Goal: Task Accomplishment & Management: Use online tool/utility

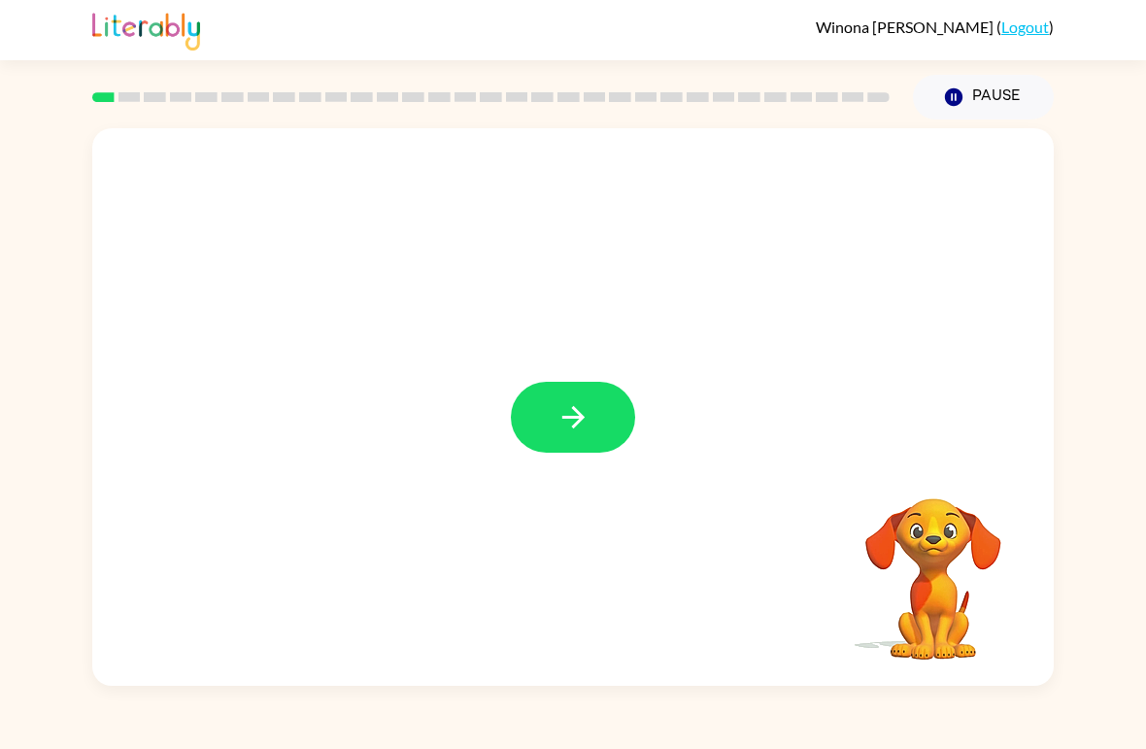
click at [614, 418] on button "button" at bounding box center [573, 417] width 124 height 71
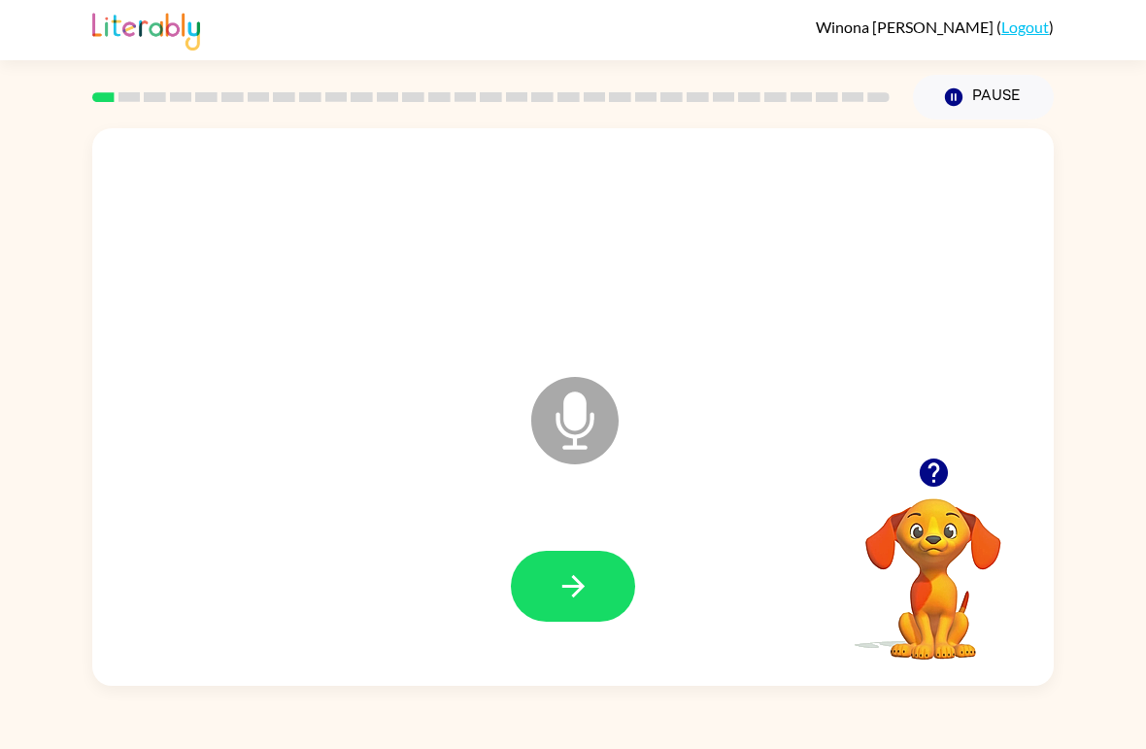
click at [599, 596] on button "button" at bounding box center [573, 586] width 124 height 71
click at [608, 580] on button "button" at bounding box center [573, 586] width 124 height 71
click at [581, 592] on icon "button" at bounding box center [574, 586] width 34 height 34
click at [596, 593] on button "button" at bounding box center [573, 586] width 124 height 71
click at [574, 602] on icon "button" at bounding box center [574, 586] width 34 height 34
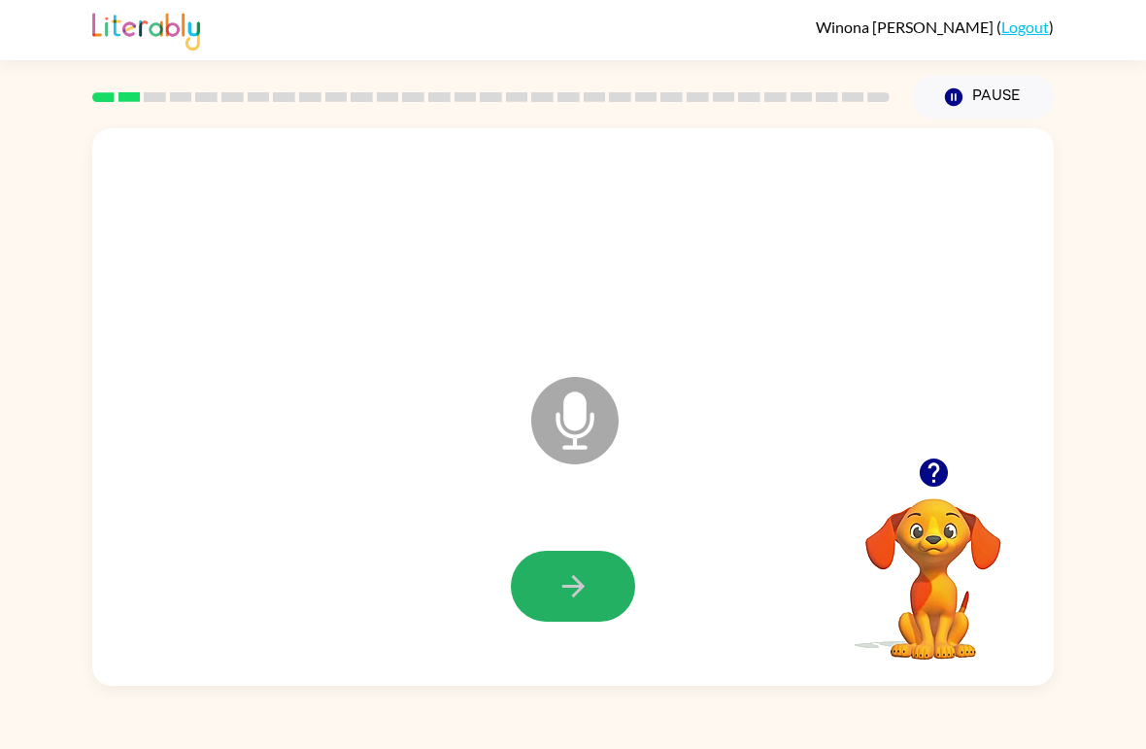
click at [573, 596] on icon "button" at bounding box center [573, 586] width 22 height 22
click at [607, 604] on button "button" at bounding box center [573, 586] width 124 height 71
click at [596, 568] on button "button" at bounding box center [573, 586] width 124 height 71
click at [595, 552] on button "button" at bounding box center [573, 586] width 124 height 71
click at [584, 606] on button "button" at bounding box center [573, 586] width 124 height 71
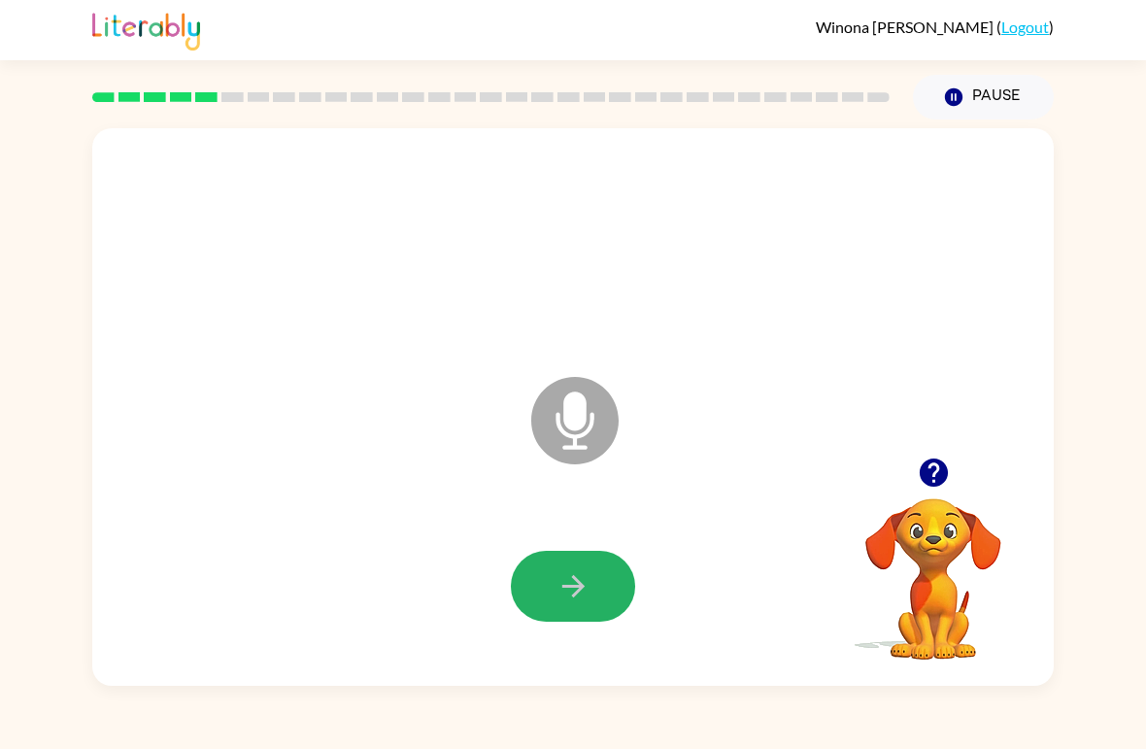
click at [596, 596] on button "button" at bounding box center [573, 586] width 124 height 71
click at [574, 576] on icon "button" at bounding box center [574, 586] width 34 height 34
click at [589, 581] on icon "button" at bounding box center [574, 586] width 34 height 34
click at [602, 583] on button "button" at bounding box center [573, 586] width 124 height 71
click at [555, 608] on button "button" at bounding box center [573, 586] width 124 height 71
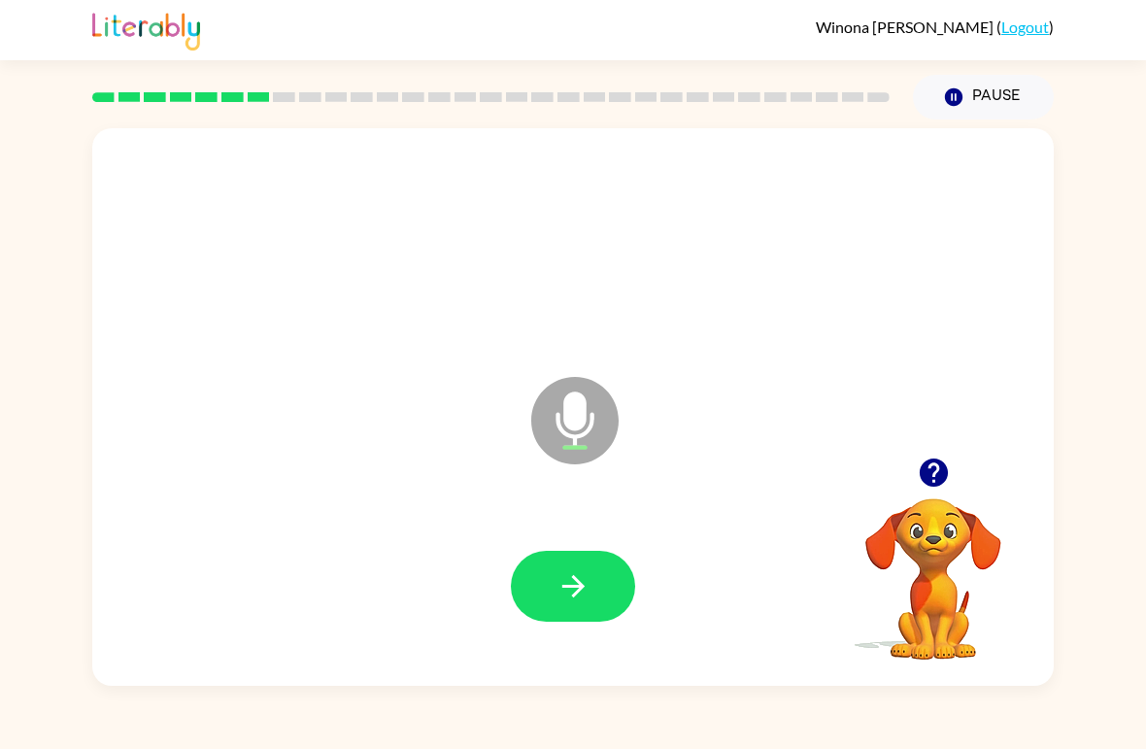
click at [584, 593] on icon "button" at bounding box center [574, 586] width 34 height 34
click at [588, 585] on icon "button" at bounding box center [574, 586] width 34 height 34
click at [601, 599] on button "button" at bounding box center [573, 586] width 124 height 71
click at [586, 594] on icon "button" at bounding box center [574, 586] width 34 height 34
click at [597, 586] on button "button" at bounding box center [573, 586] width 124 height 71
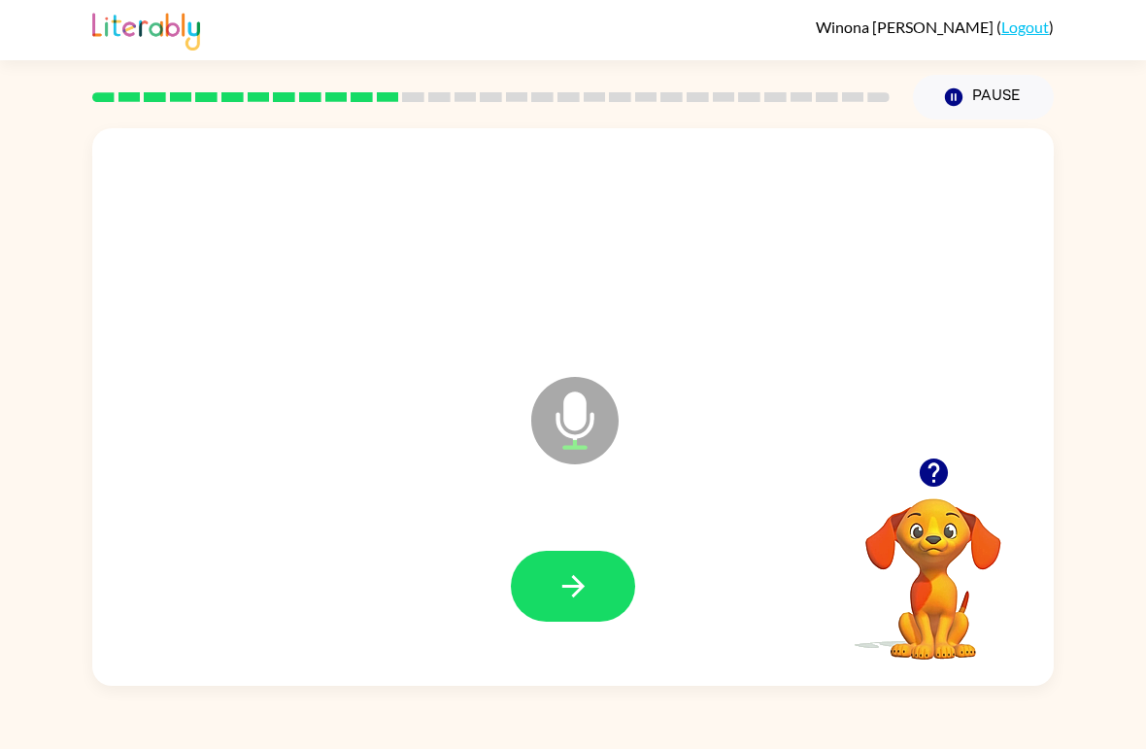
click at [481, 689] on div "Winona Hoyt ( Logout ) Pause Pause Microphone The Microphone is here when it is…" at bounding box center [573, 374] width 1146 height 749
click at [571, 569] on button "button" at bounding box center [573, 586] width 124 height 71
click at [584, 584] on icon "button" at bounding box center [574, 586] width 34 height 34
click at [570, 595] on icon "button" at bounding box center [574, 586] width 34 height 34
click at [573, 589] on icon "button" at bounding box center [573, 586] width 22 height 22
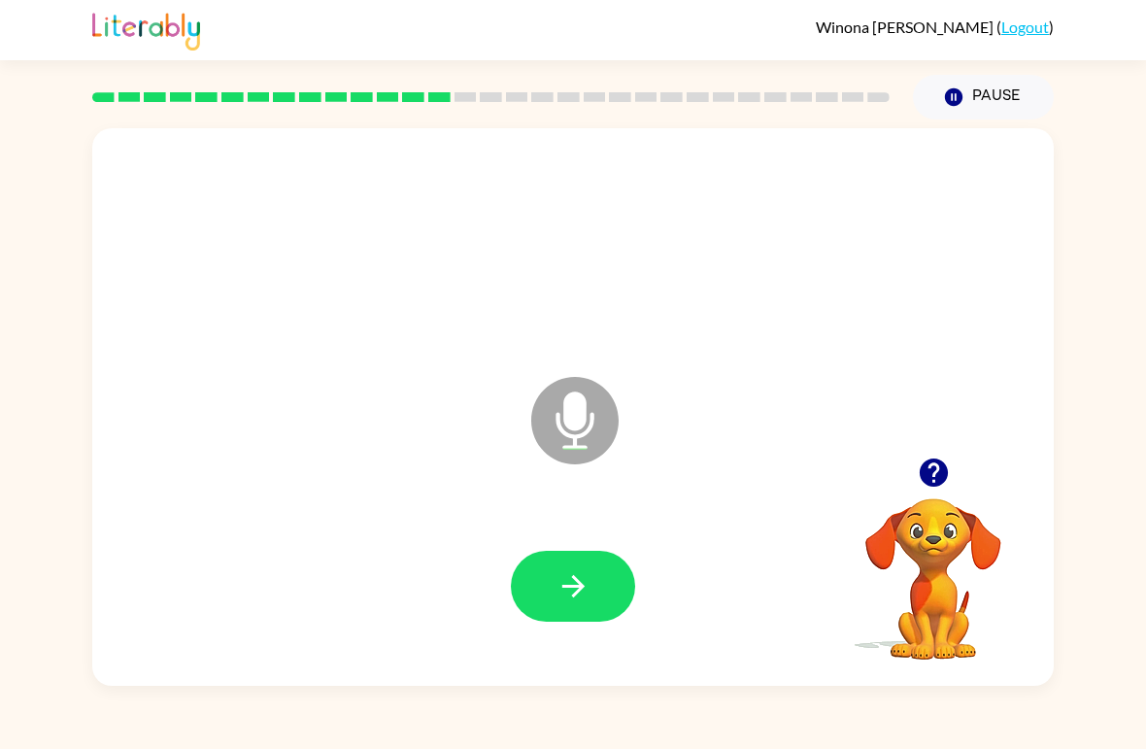
click at [578, 596] on icon "button" at bounding box center [574, 586] width 34 height 34
click at [577, 584] on icon "button" at bounding box center [574, 586] width 34 height 34
click at [562, 584] on icon "button" at bounding box center [574, 586] width 34 height 34
click at [538, 590] on button "button" at bounding box center [573, 586] width 124 height 71
click at [598, 587] on button "button" at bounding box center [573, 586] width 124 height 71
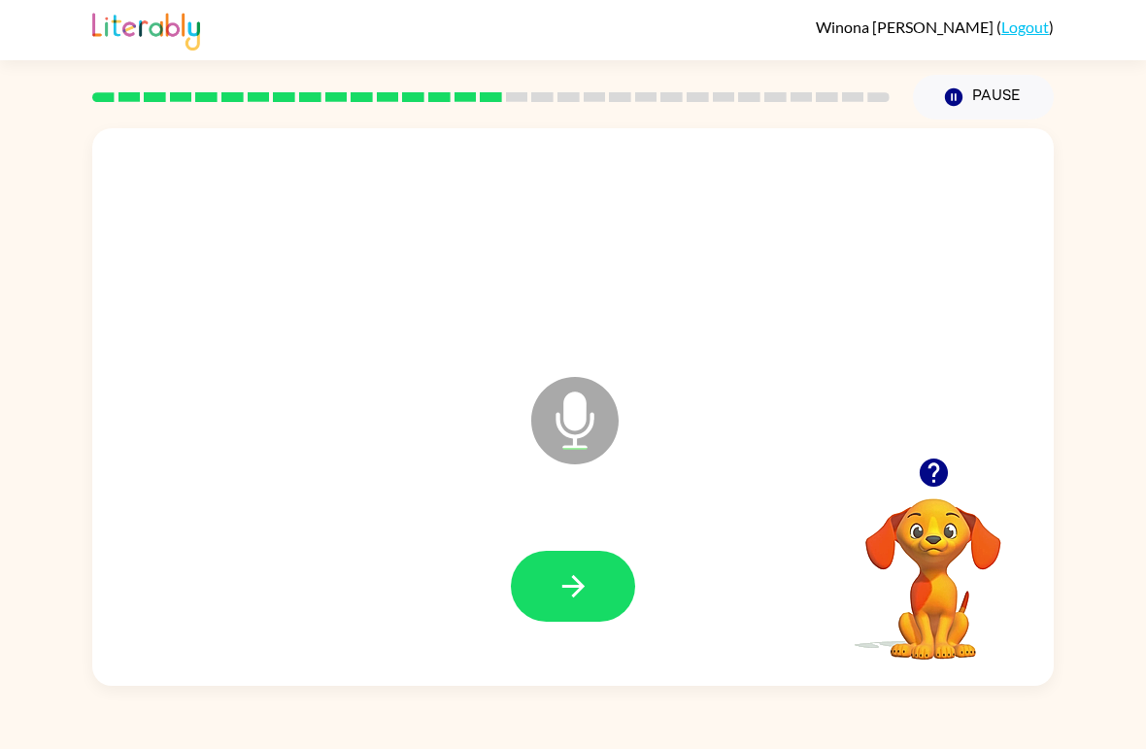
click at [613, 594] on button "button" at bounding box center [573, 586] width 124 height 71
click at [595, 596] on button "button" at bounding box center [573, 586] width 124 height 71
click at [583, 586] on icon "button" at bounding box center [573, 586] width 22 height 22
click at [585, 584] on icon "button" at bounding box center [574, 586] width 34 height 34
click at [584, 587] on icon "button" at bounding box center [573, 586] width 22 height 22
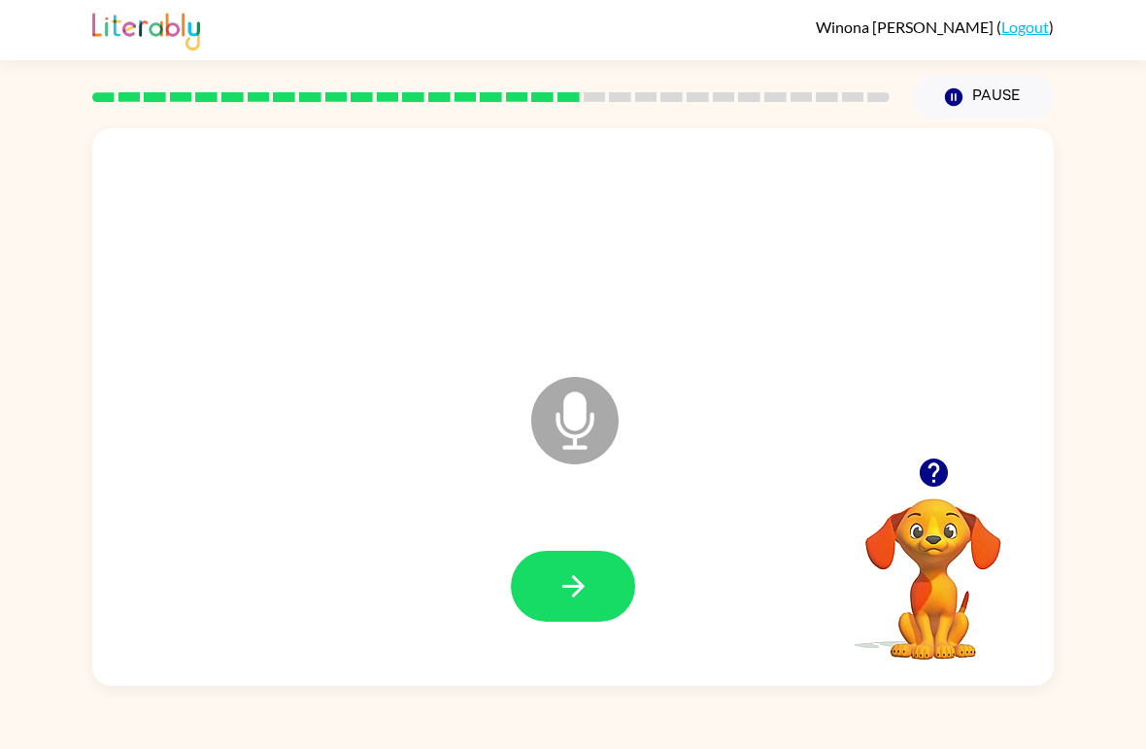
click at [575, 574] on icon "button" at bounding box center [574, 586] width 34 height 34
click at [561, 592] on icon "button" at bounding box center [574, 586] width 34 height 34
click at [578, 588] on icon "button" at bounding box center [573, 586] width 22 height 22
click at [924, 463] on icon "button" at bounding box center [933, 473] width 28 height 28
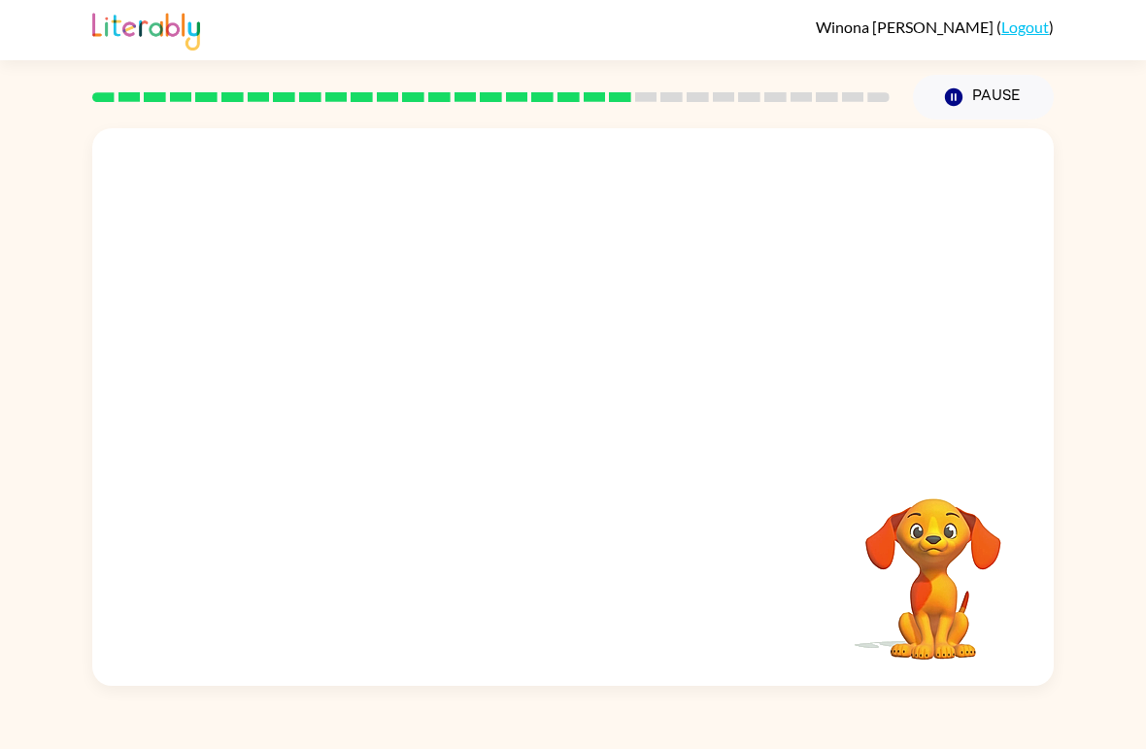
click at [578, 585] on div at bounding box center [573, 587] width 923 height 160
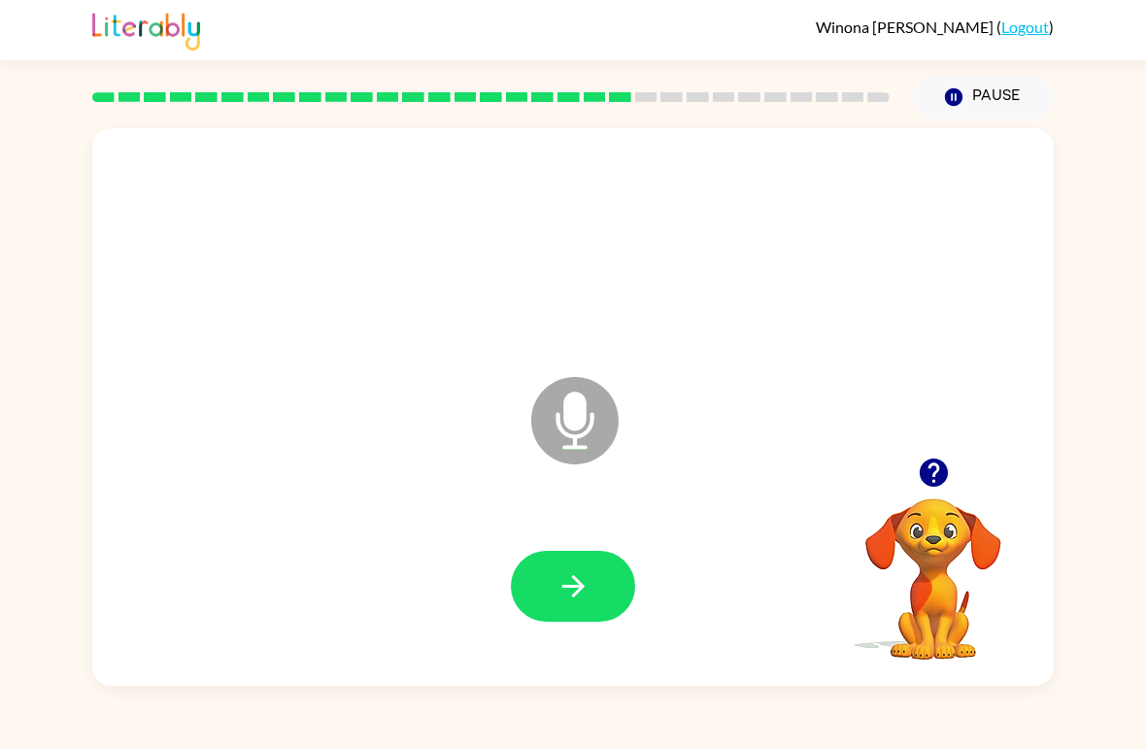
click at [564, 587] on icon "button" at bounding box center [573, 586] width 22 height 22
click at [601, 575] on button "button" at bounding box center [573, 586] width 124 height 71
click at [572, 585] on icon "button" at bounding box center [574, 586] width 34 height 34
click at [578, 599] on icon "button" at bounding box center [574, 586] width 34 height 34
click at [604, 591] on button "button" at bounding box center [573, 586] width 124 height 71
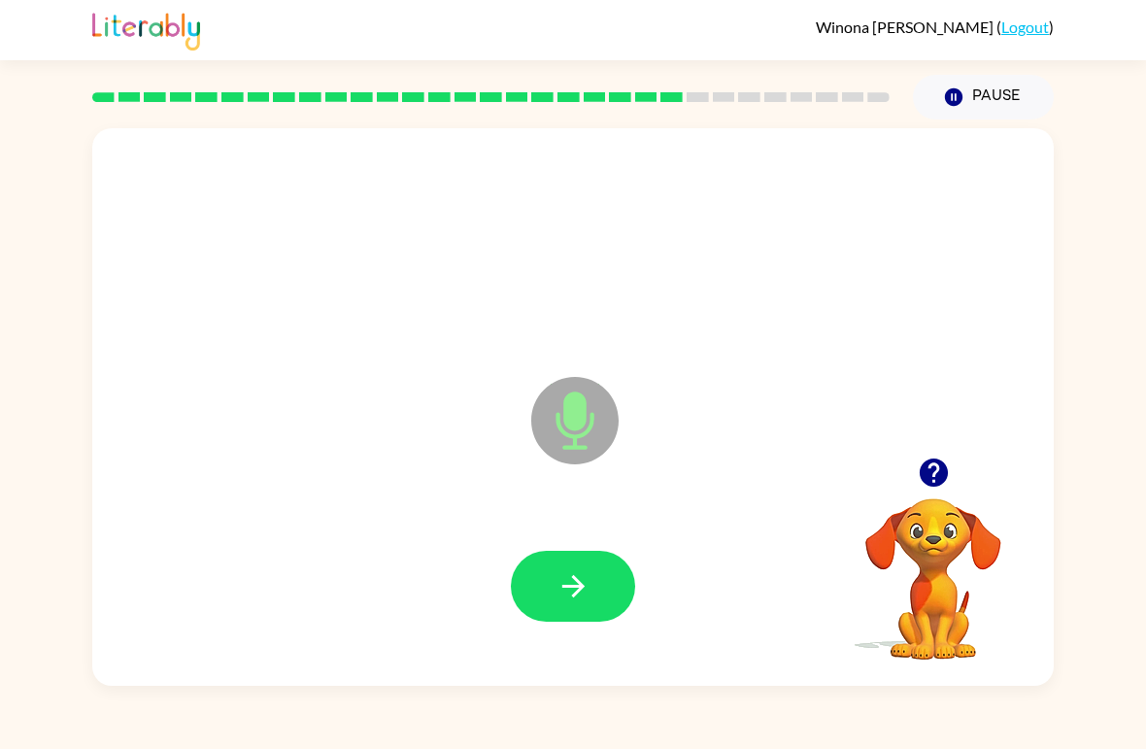
click at [593, 563] on button "button" at bounding box center [573, 586] width 124 height 71
click at [562, 596] on icon "button" at bounding box center [574, 586] width 34 height 34
click at [595, 573] on button "button" at bounding box center [573, 586] width 124 height 71
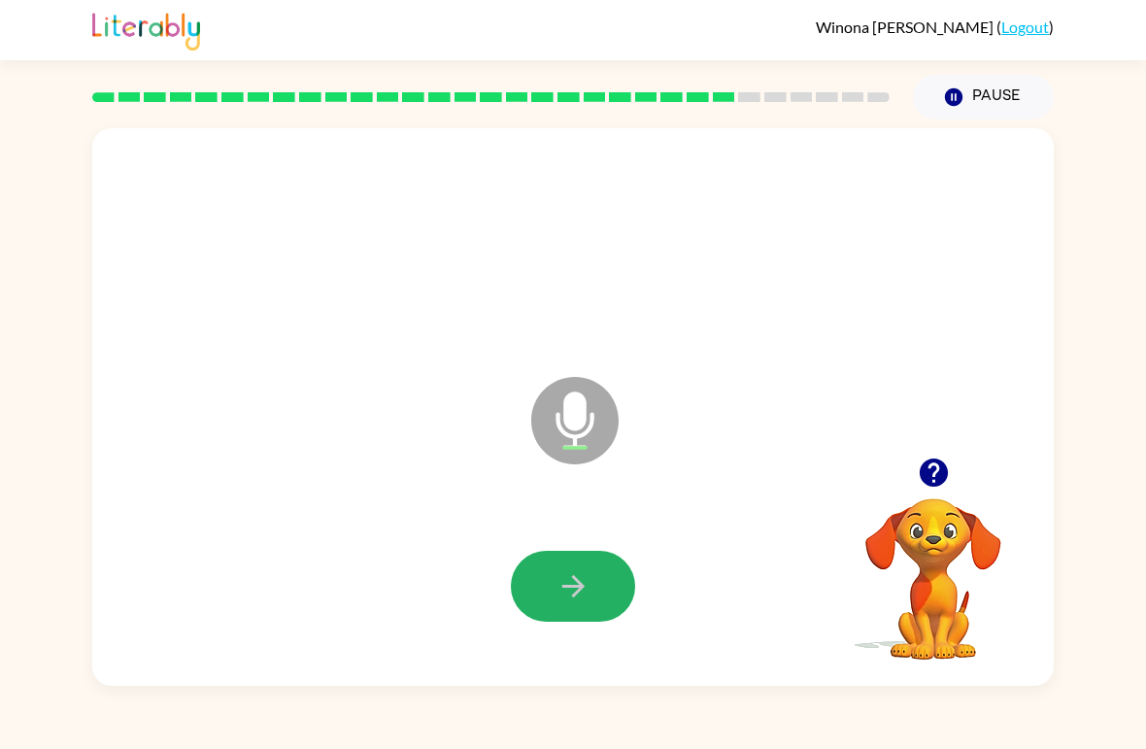
click at [601, 592] on button "button" at bounding box center [573, 586] width 124 height 71
click at [566, 574] on icon "button" at bounding box center [574, 586] width 34 height 34
click at [575, 608] on button "button" at bounding box center [573, 586] width 124 height 71
click at [557, 595] on icon "button" at bounding box center [574, 586] width 34 height 34
click at [599, 591] on button "button" at bounding box center [573, 586] width 124 height 71
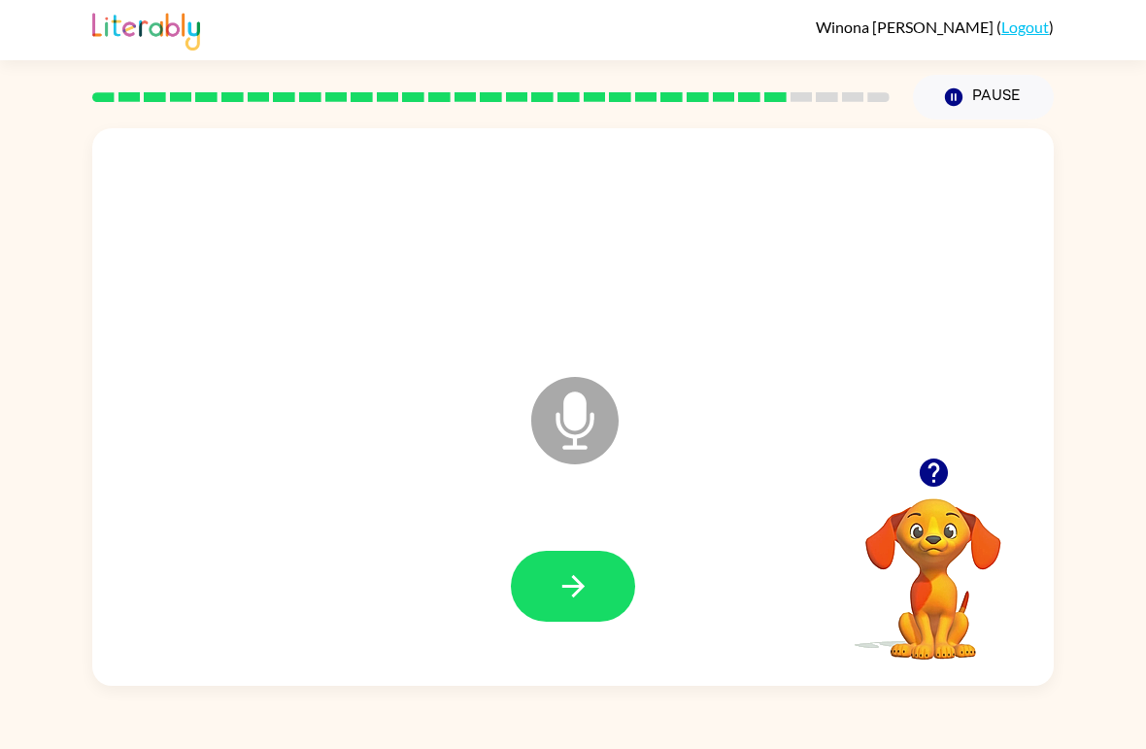
click at [589, 571] on icon "button" at bounding box center [574, 586] width 34 height 34
click at [581, 582] on icon "button" at bounding box center [574, 586] width 34 height 34
click at [580, 586] on icon "button" at bounding box center [573, 586] width 22 height 22
click at [580, 606] on button "button" at bounding box center [573, 586] width 124 height 71
click at [576, 570] on icon "button" at bounding box center [574, 586] width 34 height 34
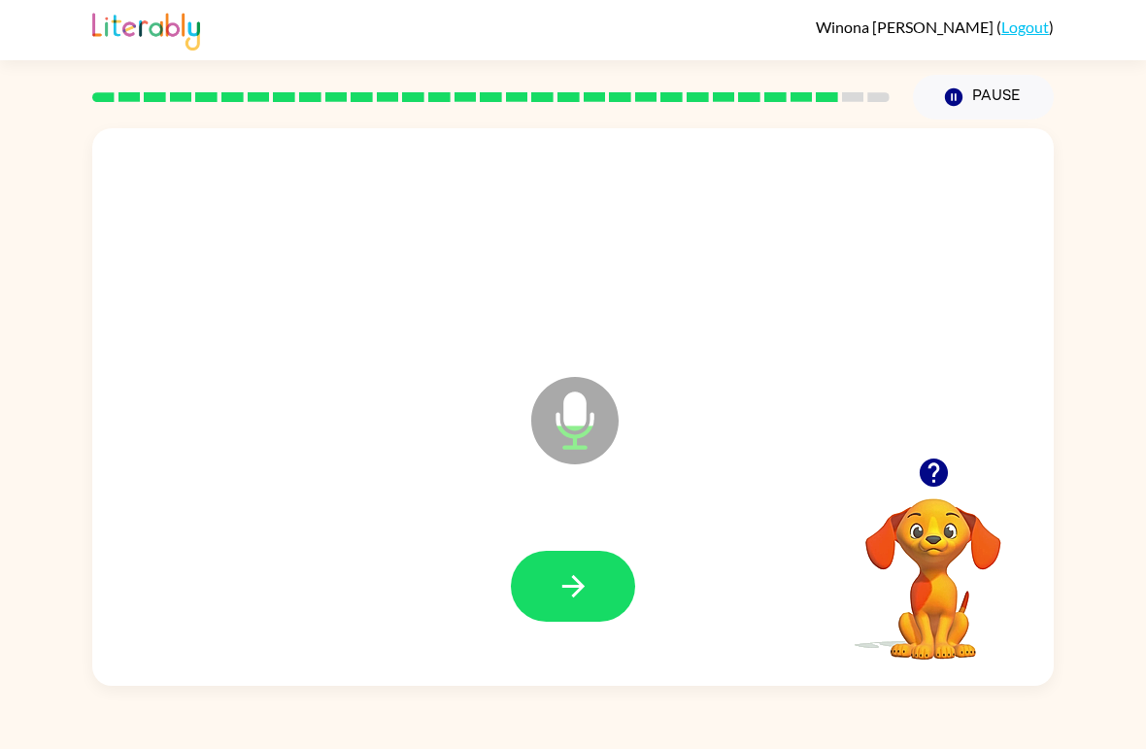
click at [573, 601] on icon "button" at bounding box center [574, 586] width 34 height 34
click at [555, 589] on button "button" at bounding box center [573, 586] width 124 height 71
click at [932, 478] on icon "button" at bounding box center [933, 473] width 28 height 28
click at [592, 570] on button "button" at bounding box center [573, 586] width 124 height 71
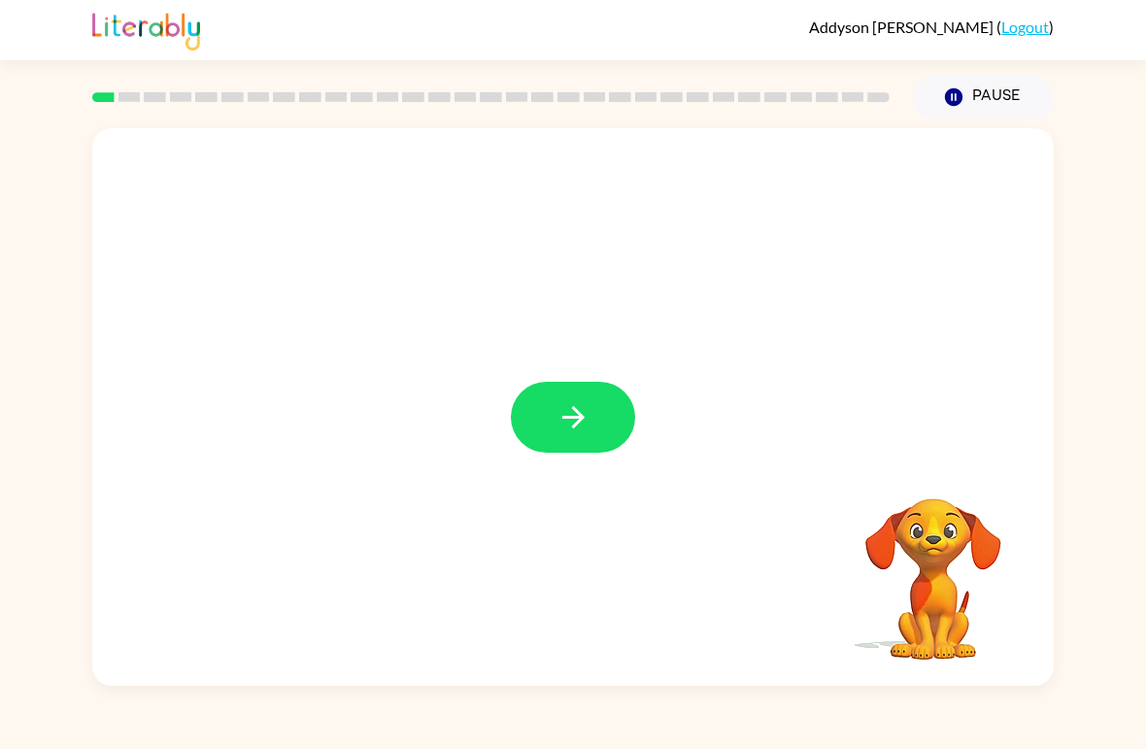
click at [570, 437] on button "button" at bounding box center [573, 417] width 124 height 71
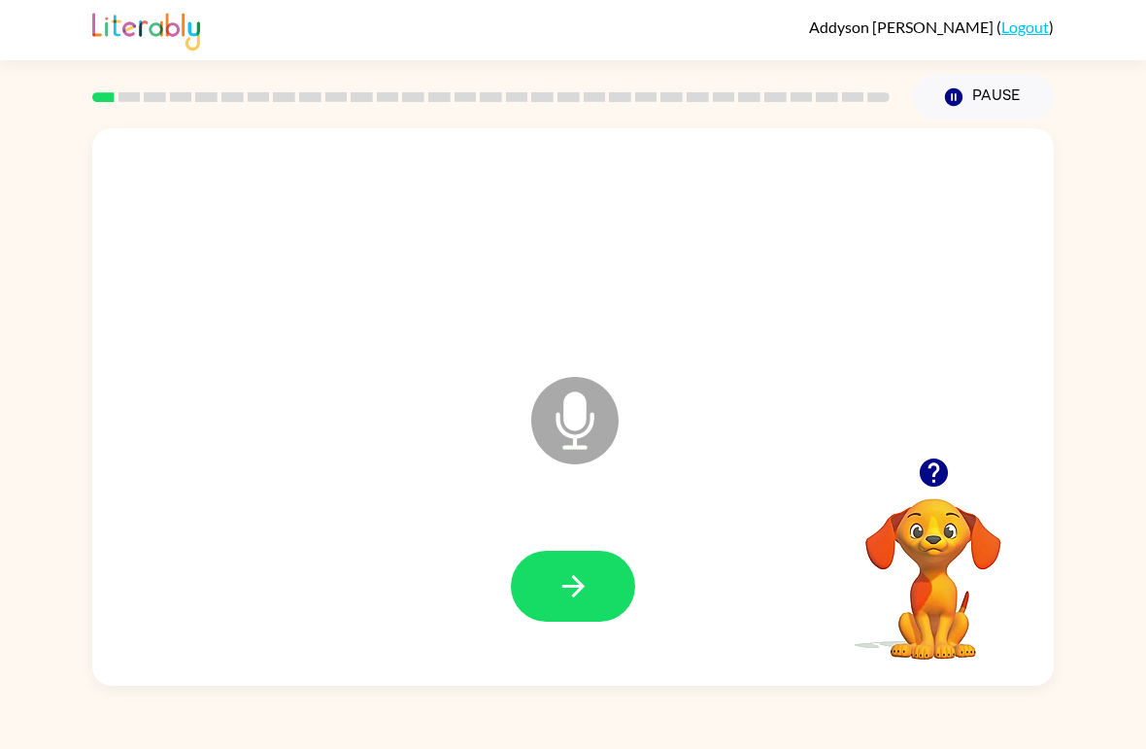
click at [578, 424] on icon "Microphone The Microphone is here when it is your turn to talk" at bounding box center [672, 445] width 291 height 146
click at [599, 589] on button "button" at bounding box center [573, 586] width 124 height 71
click at [570, 611] on button "button" at bounding box center [573, 586] width 124 height 71
click at [566, 600] on icon "button" at bounding box center [574, 586] width 34 height 34
click at [586, 608] on button "button" at bounding box center [573, 586] width 124 height 71
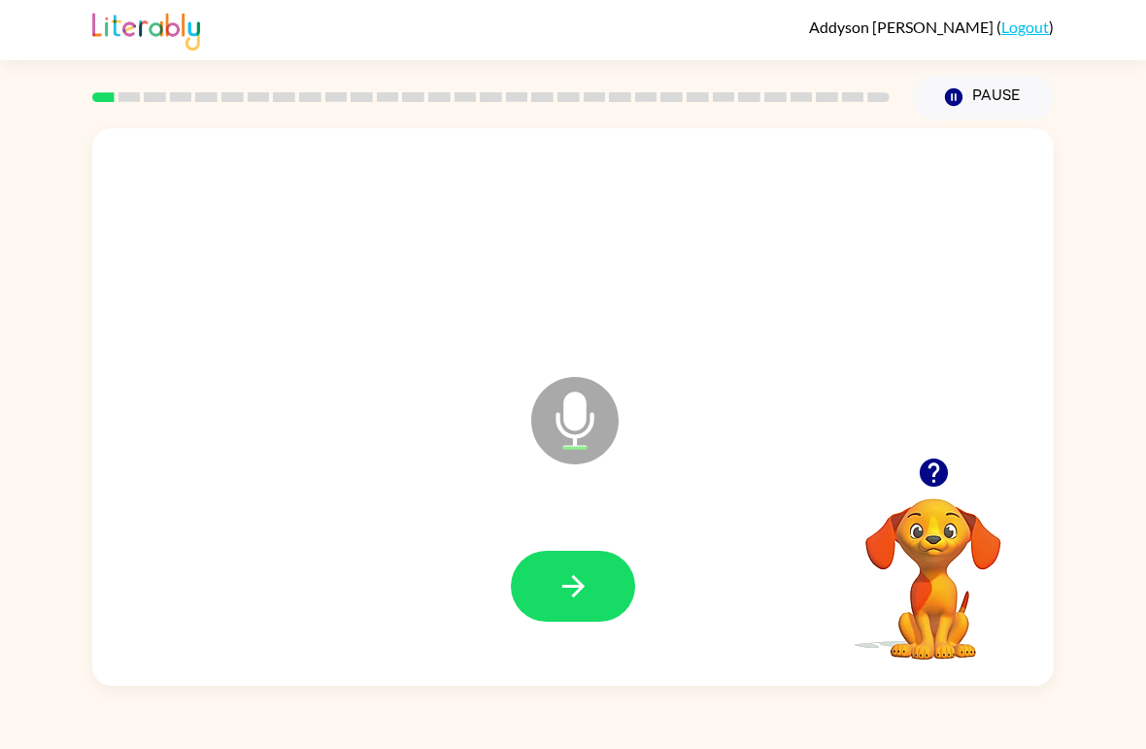
click at [593, 609] on button "button" at bounding box center [573, 586] width 124 height 71
click at [566, 582] on icon "button" at bounding box center [574, 586] width 34 height 34
click at [588, 603] on icon "button" at bounding box center [574, 586] width 34 height 34
click at [568, 622] on button "button" at bounding box center [573, 586] width 124 height 71
click at [549, 622] on button "button" at bounding box center [573, 586] width 124 height 71
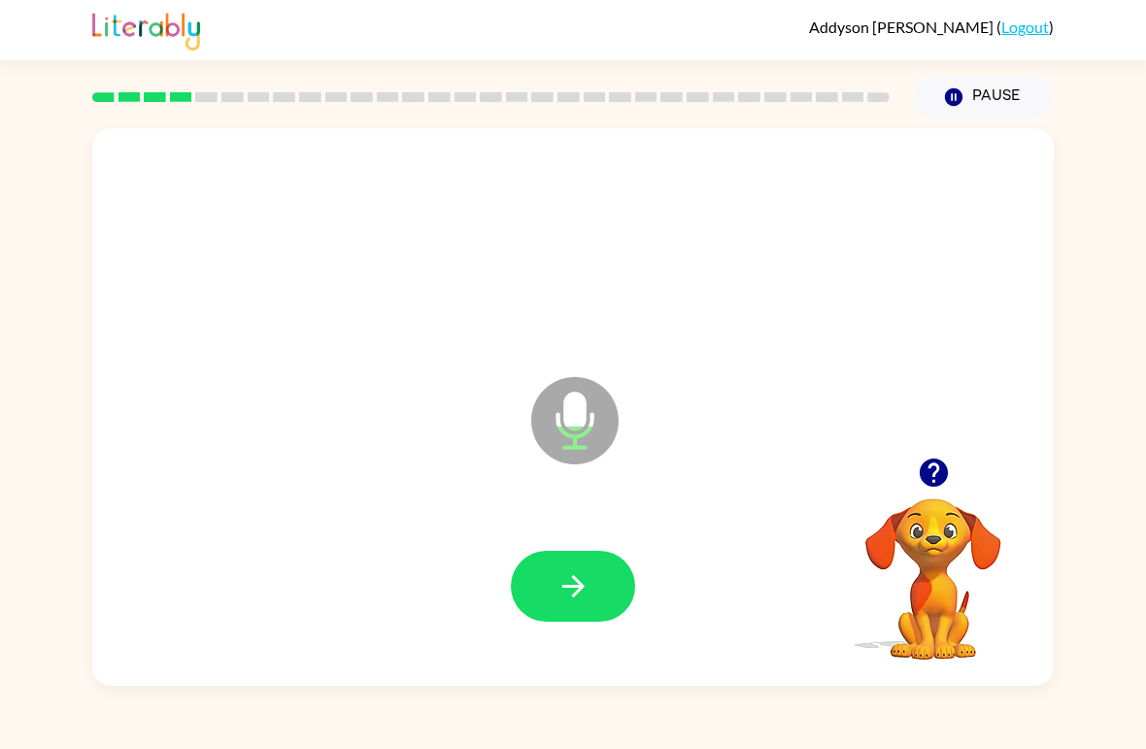
click at [577, 583] on icon "button" at bounding box center [573, 586] width 22 height 22
click at [599, 568] on button "button" at bounding box center [573, 586] width 124 height 71
click at [589, 595] on icon "button" at bounding box center [574, 586] width 34 height 34
click at [564, 621] on button "button" at bounding box center [573, 586] width 124 height 71
click at [593, 562] on button "button" at bounding box center [573, 586] width 124 height 71
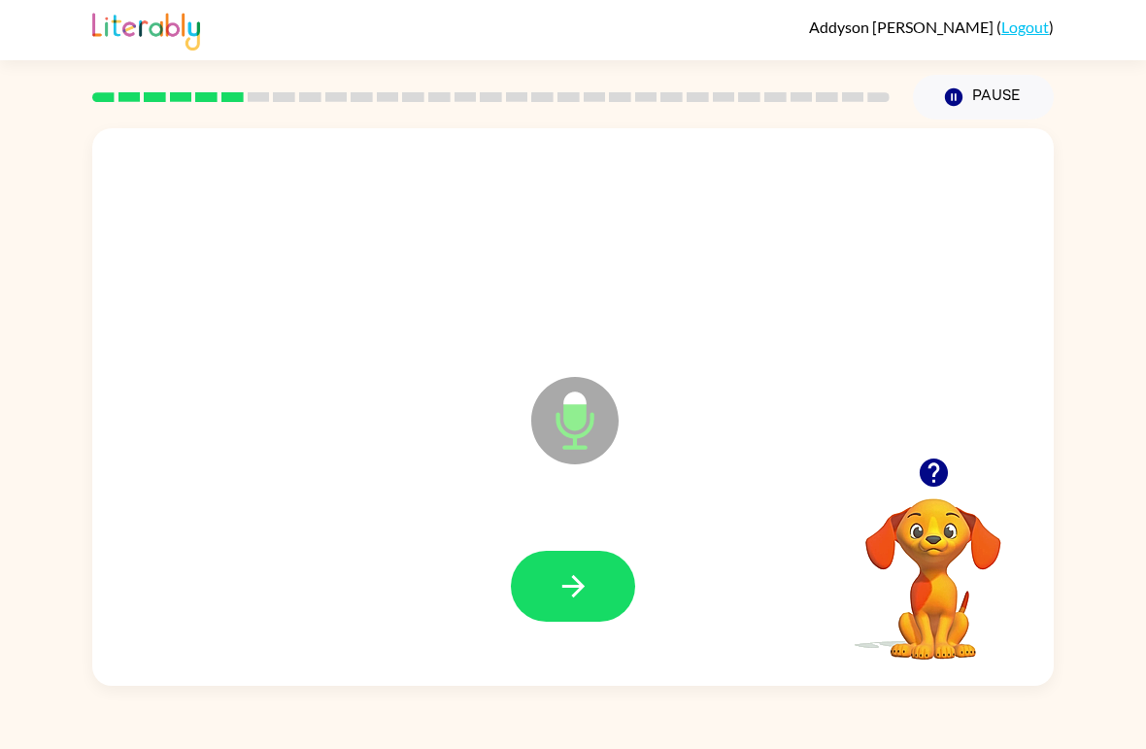
click at [588, 596] on icon "button" at bounding box center [574, 586] width 34 height 34
click at [573, 582] on icon "button" at bounding box center [574, 586] width 34 height 34
click at [589, 583] on icon "button" at bounding box center [574, 586] width 34 height 34
click at [574, 588] on icon "button" at bounding box center [573, 586] width 22 height 22
click at [603, 576] on button "button" at bounding box center [573, 586] width 124 height 71
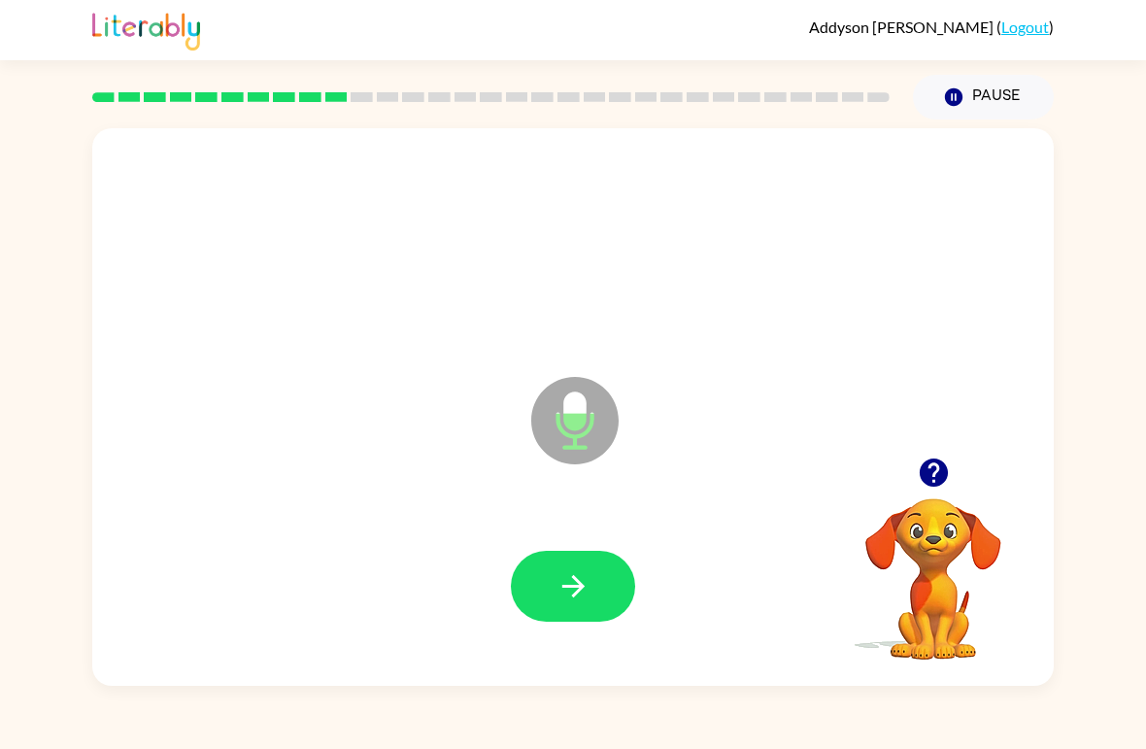
click at [566, 597] on icon "button" at bounding box center [574, 586] width 34 height 34
click at [598, 606] on button "button" at bounding box center [573, 586] width 124 height 71
click at [580, 621] on button "button" at bounding box center [573, 586] width 124 height 71
click at [577, 580] on icon "button" at bounding box center [573, 586] width 22 height 22
click at [608, 603] on button "button" at bounding box center [573, 586] width 124 height 71
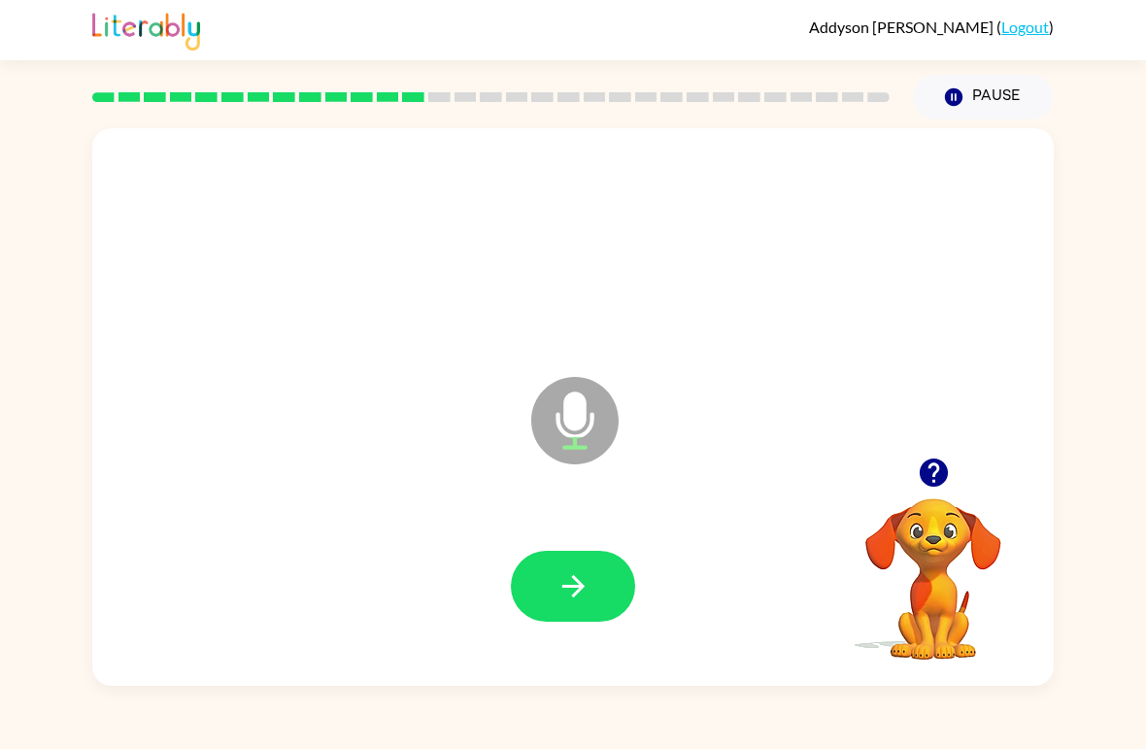
click at [584, 617] on button "button" at bounding box center [573, 586] width 124 height 71
click at [560, 618] on button "button" at bounding box center [573, 586] width 124 height 71
click at [586, 565] on button "button" at bounding box center [573, 586] width 124 height 71
click at [571, 580] on icon "button" at bounding box center [574, 586] width 34 height 34
click at [566, 578] on icon "button" at bounding box center [574, 586] width 34 height 34
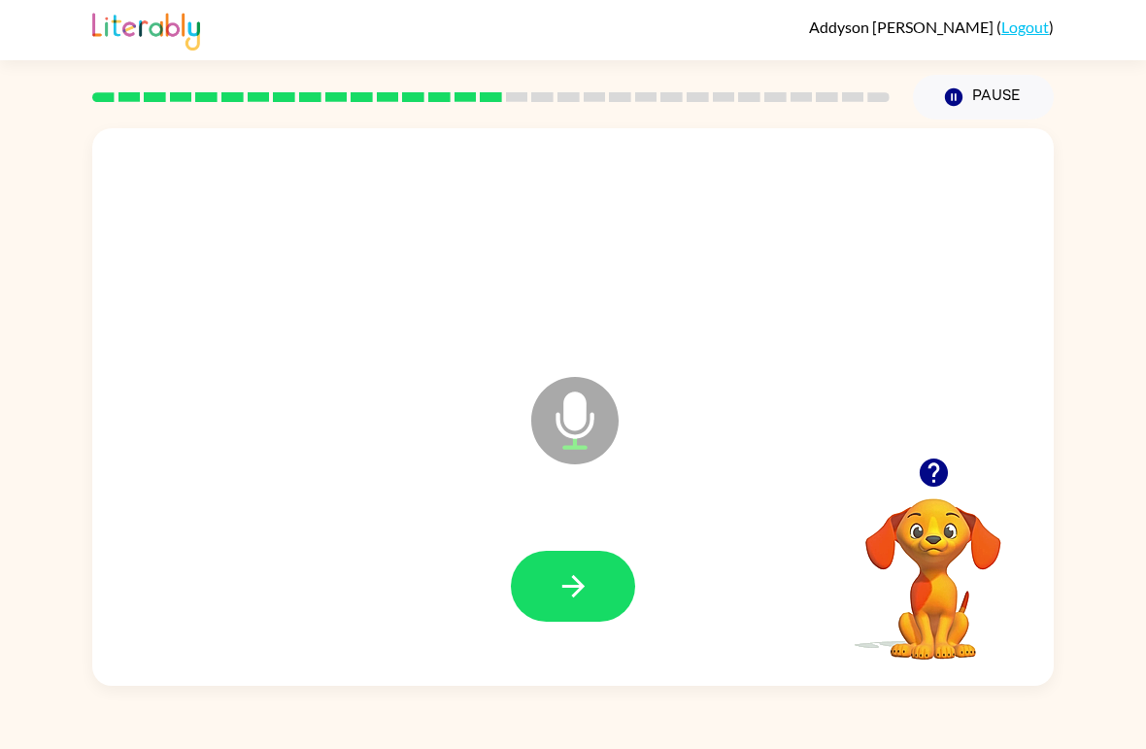
click at [594, 605] on button "button" at bounding box center [573, 586] width 124 height 71
click at [601, 581] on button "button" at bounding box center [573, 586] width 124 height 71
click at [596, 595] on button "button" at bounding box center [573, 586] width 124 height 71
click at [595, 575] on button "button" at bounding box center [573, 586] width 124 height 71
click at [593, 581] on button "button" at bounding box center [573, 586] width 124 height 71
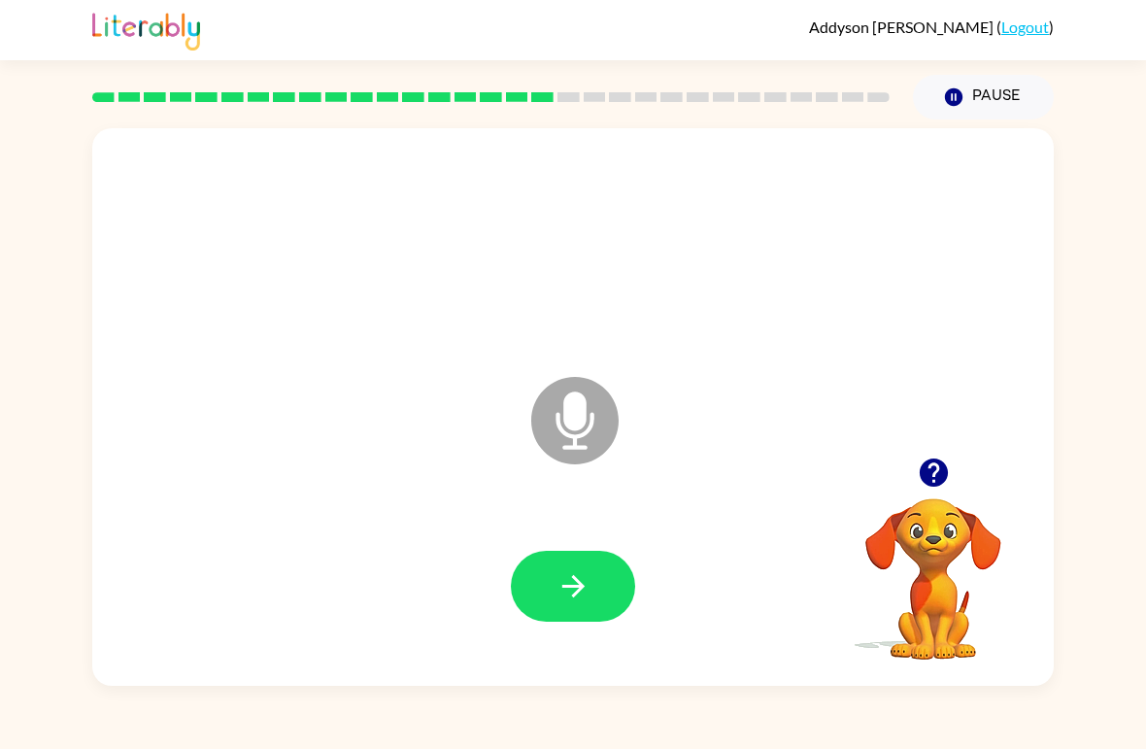
click at [571, 616] on button "button" at bounding box center [573, 586] width 124 height 71
click at [583, 575] on icon "button" at bounding box center [574, 586] width 34 height 34
click at [600, 603] on button "button" at bounding box center [573, 586] width 124 height 71
click at [566, 570] on icon "button" at bounding box center [574, 586] width 34 height 34
click at [575, 573] on icon "button" at bounding box center [574, 586] width 34 height 34
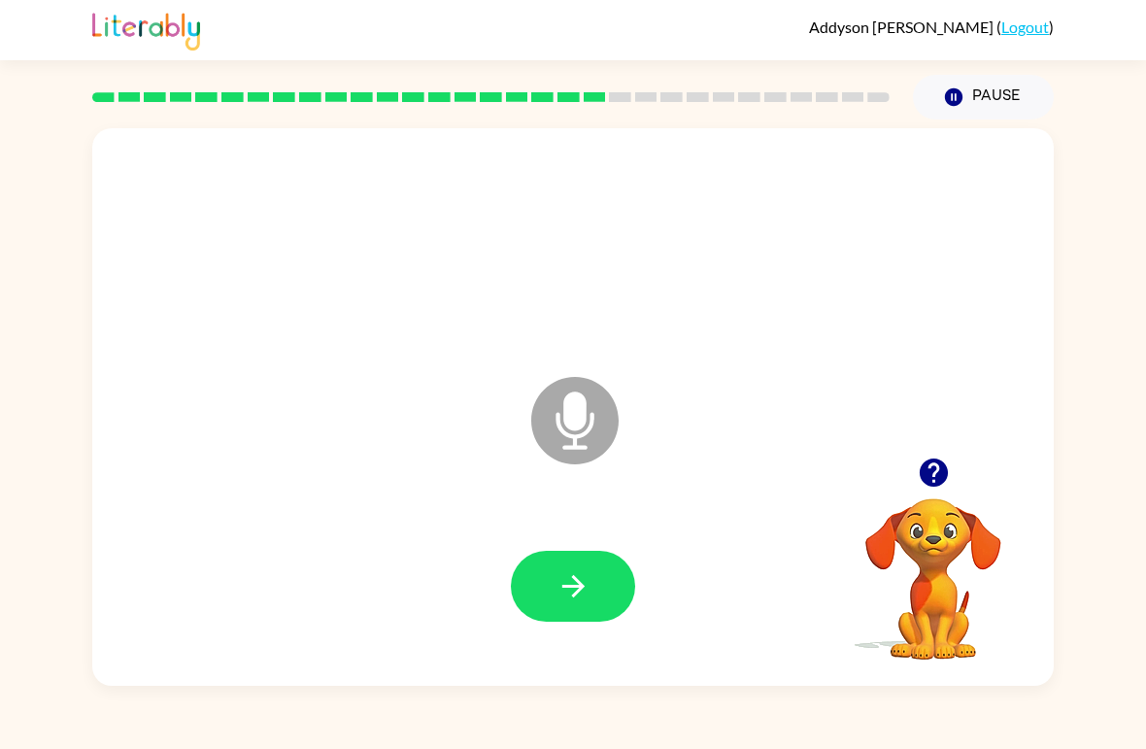
click at [596, 582] on button "button" at bounding box center [573, 586] width 124 height 71
click at [600, 607] on button "button" at bounding box center [573, 586] width 124 height 71
click at [588, 568] on button "button" at bounding box center [573, 586] width 124 height 71
click at [562, 447] on icon at bounding box center [574, 420] width 87 height 87
click at [565, 593] on icon "button" at bounding box center [574, 586] width 34 height 34
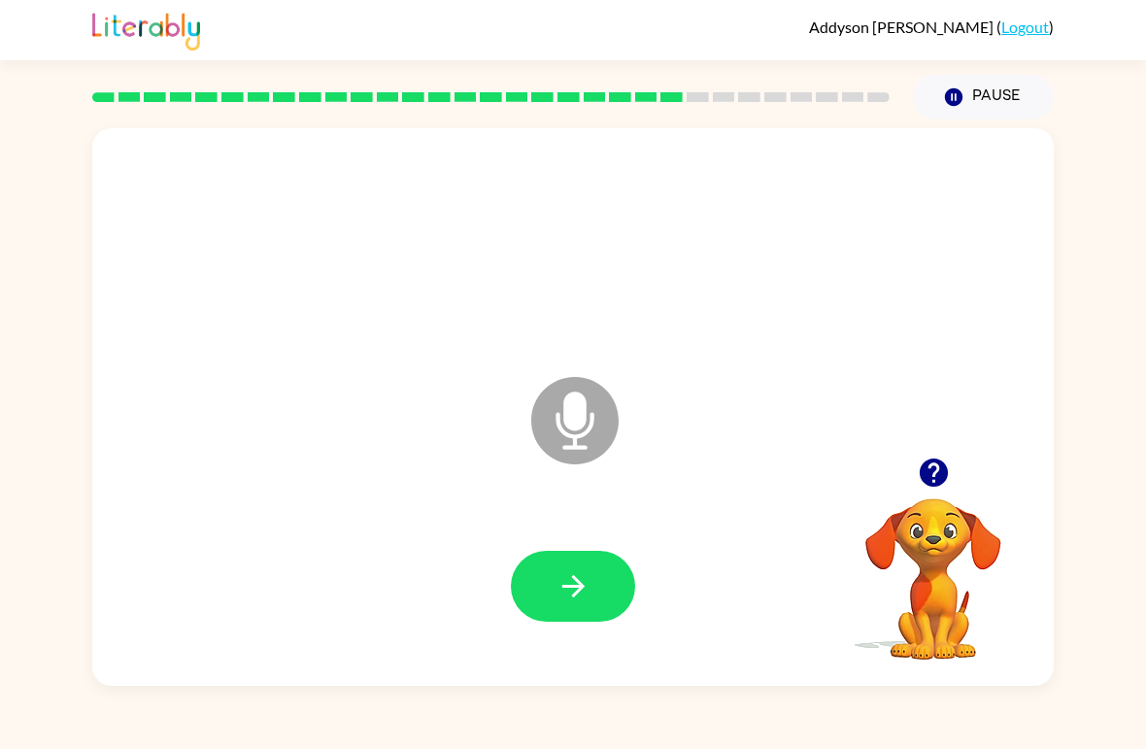
click at [560, 591] on icon "button" at bounding box center [574, 586] width 34 height 34
click at [592, 569] on button "button" at bounding box center [573, 586] width 124 height 71
click at [591, 598] on button "button" at bounding box center [573, 586] width 124 height 71
click at [615, 592] on button "button" at bounding box center [573, 586] width 124 height 71
click at [609, 590] on button "button" at bounding box center [573, 586] width 124 height 71
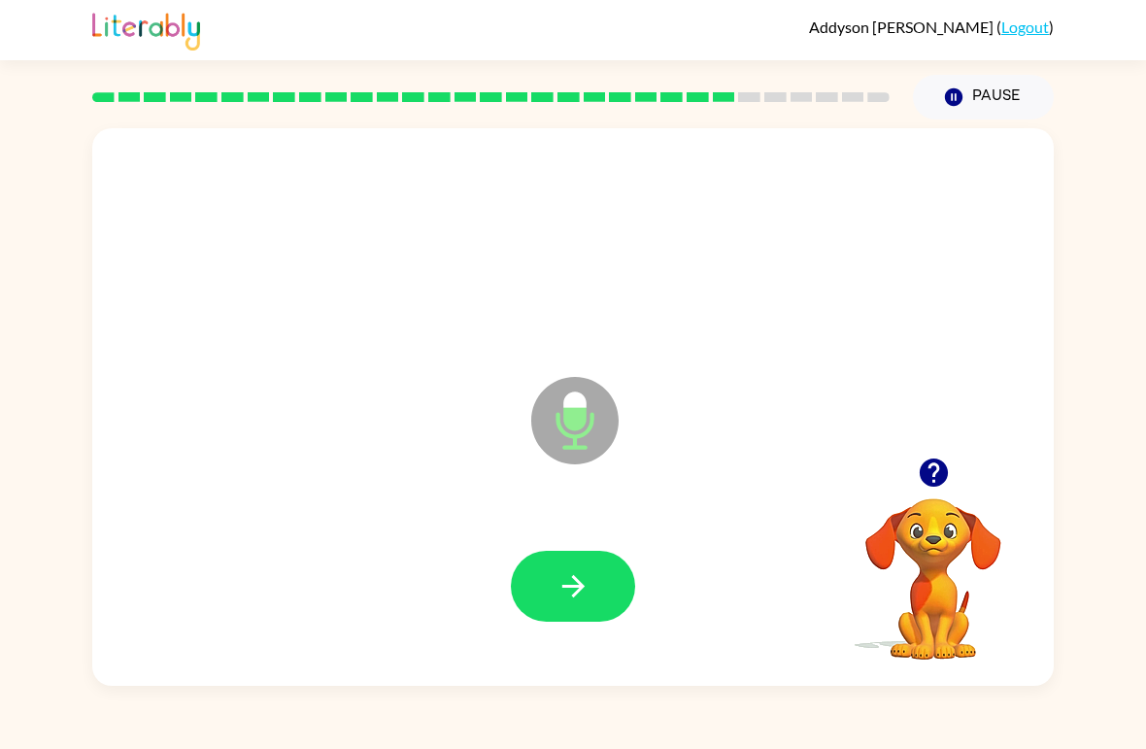
click at [579, 596] on icon "button" at bounding box center [574, 586] width 34 height 34
click at [575, 603] on icon "button" at bounding box center [574, 586] width 34 height 34
click at [558, 585] on icon "button" at bounding box center [574, 586] width 34 height 34
click at [591, 587] on button "button" at bounding box center [573, 586] width 124 height 71
click at [568, 578] on icon "button" at bounding box center [574, 586] width 34 height 34
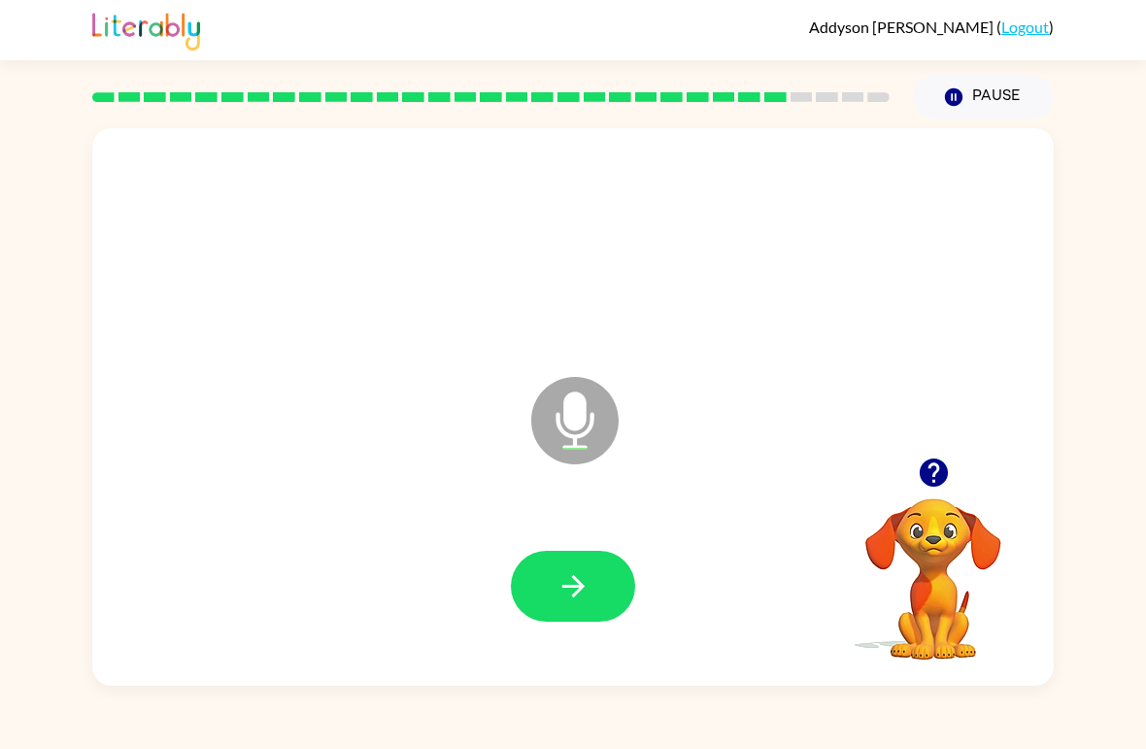
click at [573, 583] on icon "button" at bounding box center [574, 586] width 34 height 34
click at [563, 557] on button "button" at bounding box center [573, 586] width 124 height 71
click at [599, 592] on button "button" at bounding box center [573, 586] width 124 height 71
click at [582, 562] on button "button" at bounding box center [573, 586] width 124 height 71
click at [581, 583] on icon "button" at bounding box center [574, 586] width 34 height 34
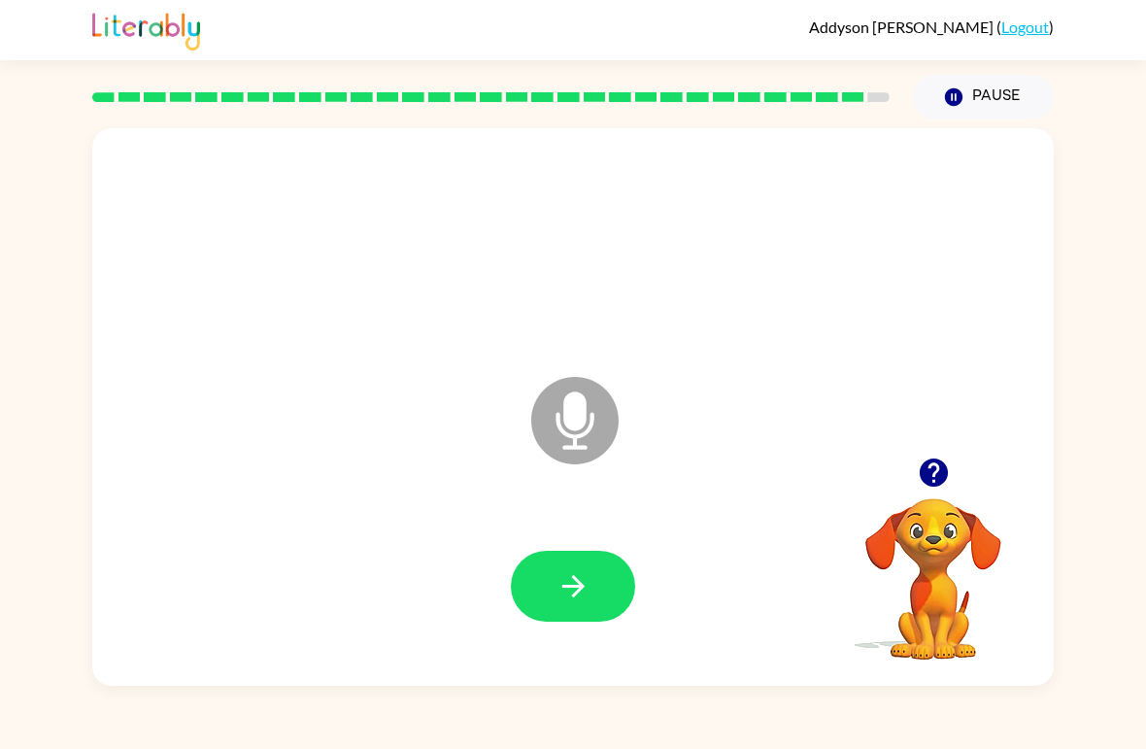
click at [587, 619] on button "button" at bounding box center [573, 586] width 124 height 71
click at [588, 595] on icon "button" at bounding box center [574, 586] width 34 height 34
